Goal: Navigation & Orientation: Find specific page/section

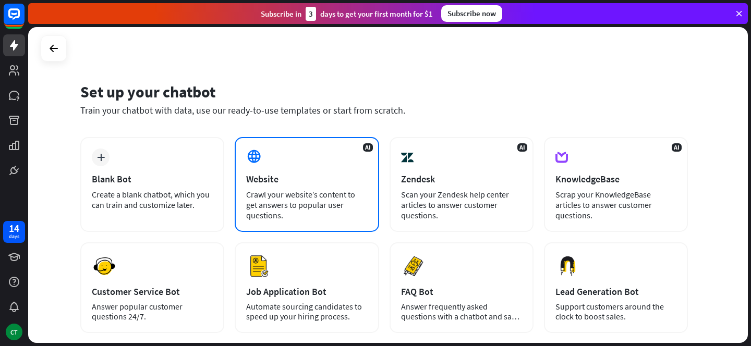
click at [291, 195] on div "Crawl your website’s content to get answers to popular user questions." at bounding box center [306, 204] width 121 height 31
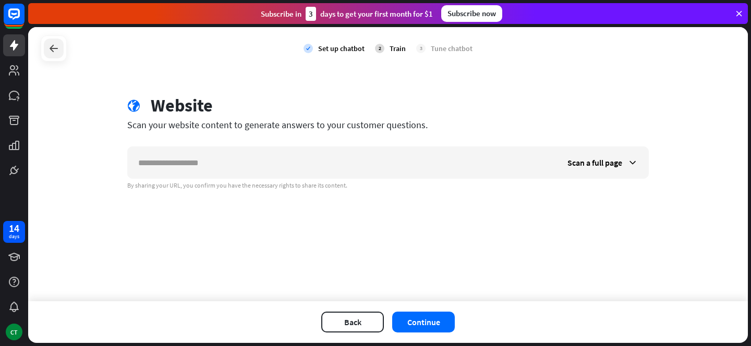
click at [57, 51] on icon at bounding box center [53, 48] width 13 height 13
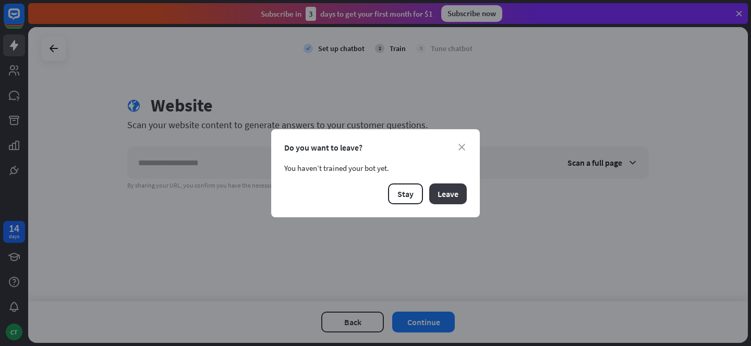
click at [436, 193] on button "Leave" at bounding box center [448, 194] width 38 height 21
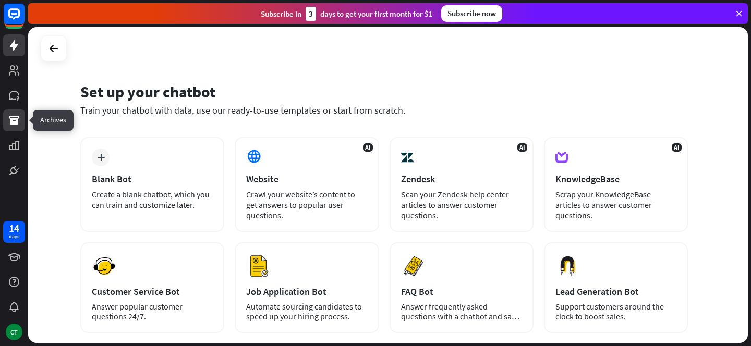
click at [11, 121] on icon at bounding box center [14, 120] width 10 height 9
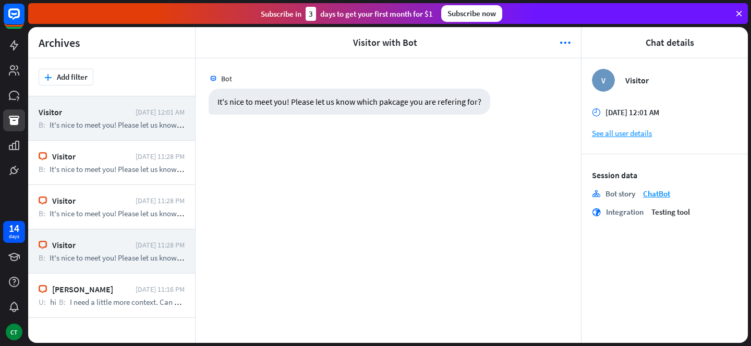
click at [103, 245] on div "Visitor" at bounding box center [91, 245] width 78 height 10
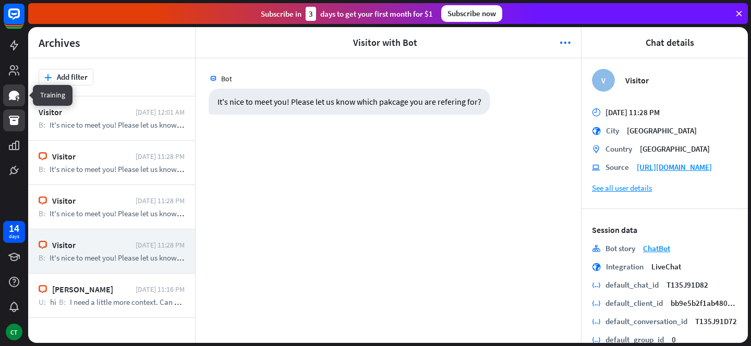
click at [22, 100] on link at bounding box center [14, 96] width 22 height 22
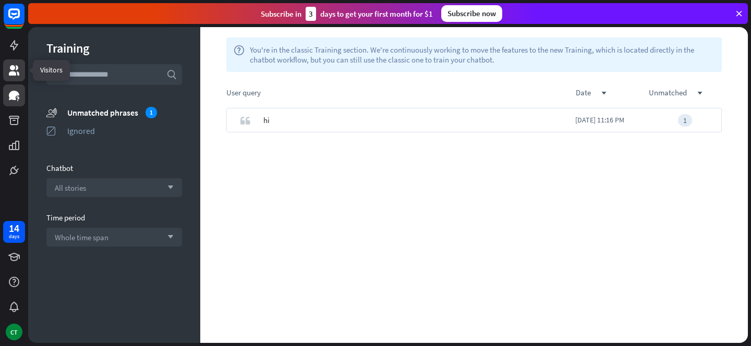
click at [21, 69] on link at bounding box center [14, 70] width 22 height 22
